Goal: Communication & Community: Answer question/provide support

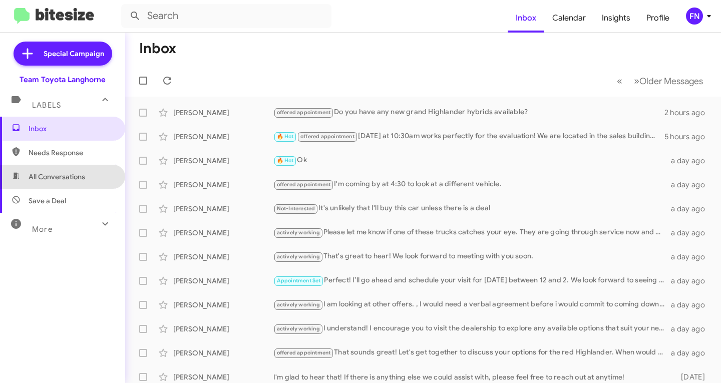
click at [87, 182] on span "All Conversations" at bounding box center [62, 177] width 125 height 24
type input "in:all-conversations"
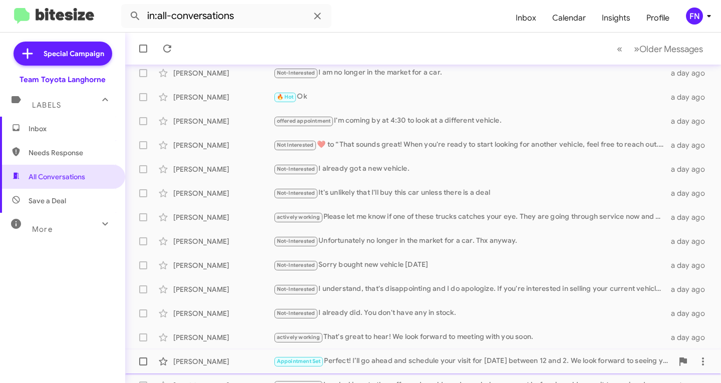
scroll to position [198, 0]
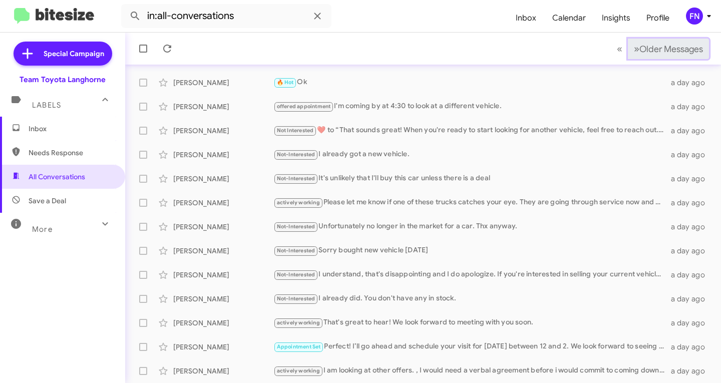
click at [667, 47] on span "Older Messages" at bounding box center [672, 49] width 64 height 11
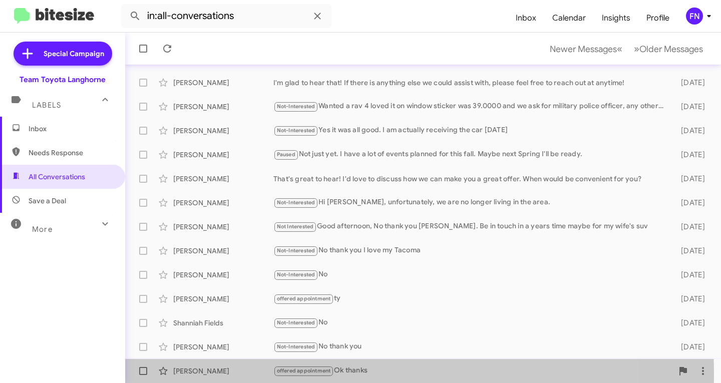
click at [231, 375] on div "[PERSON_NAME]" at bounding box center [223, 371] width 100 height 10
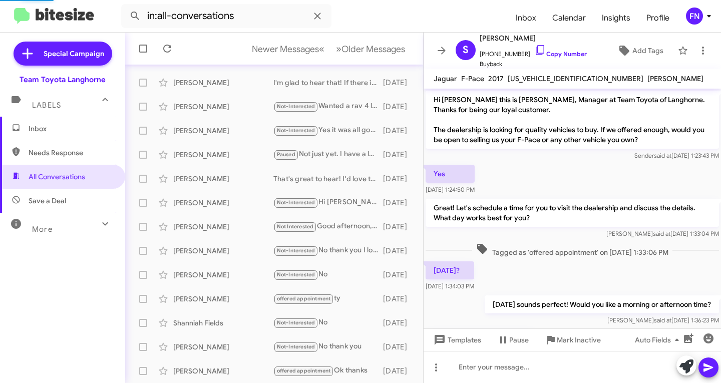
scroll to position [280, 0]
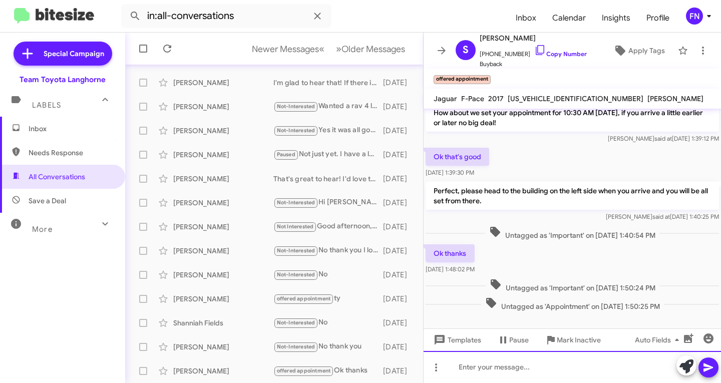
click at [602, 367] on div at bounding box center [573, 367] width 298 height 32
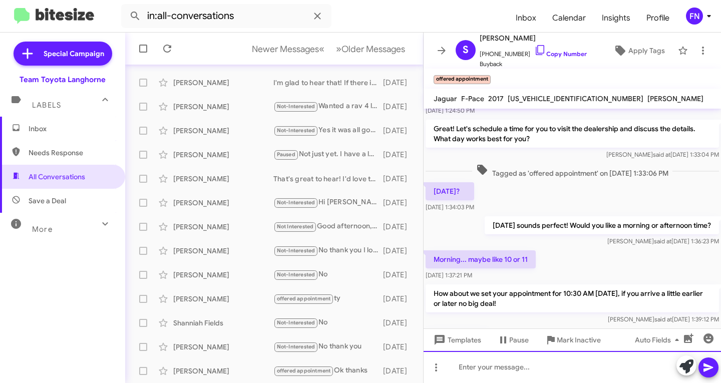
scroll to position [0, 0]
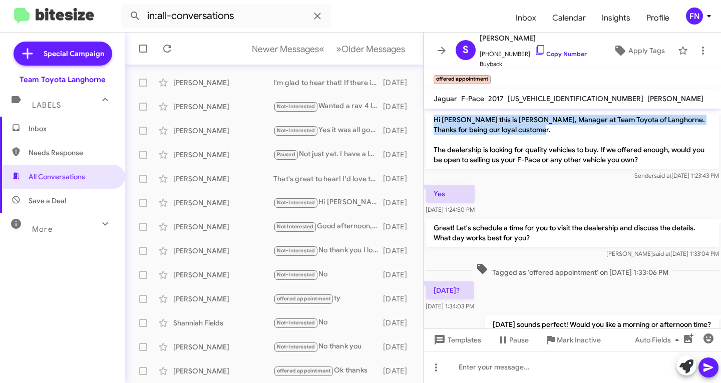
drag, startPoint x: 497, startPoint y: 132, endPoint x: 431, endPoint y: 120, distance: 67.1
click at [431, 120] on p "Hi [PERSON_NAME] this is [PERSON_NAME], Manager at Team Toyota of Langhorne. Th…" at bounding box center [572, 140] width 293 height 58
copy p "Hi [PERSON_NAME] this is [PERSON_NAME], Manager at Team Toyota of Langhorne. Th…"
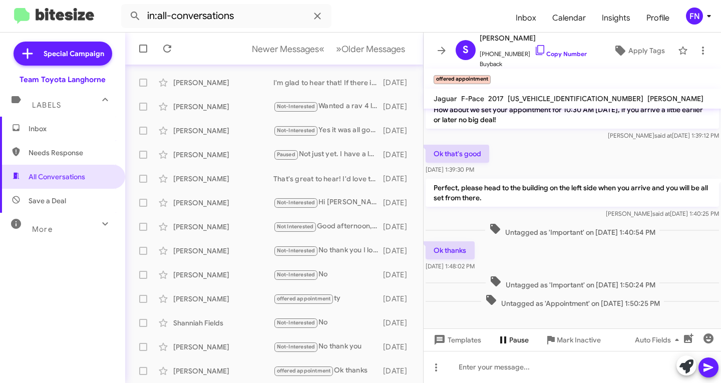
scroll to position [300, 0]
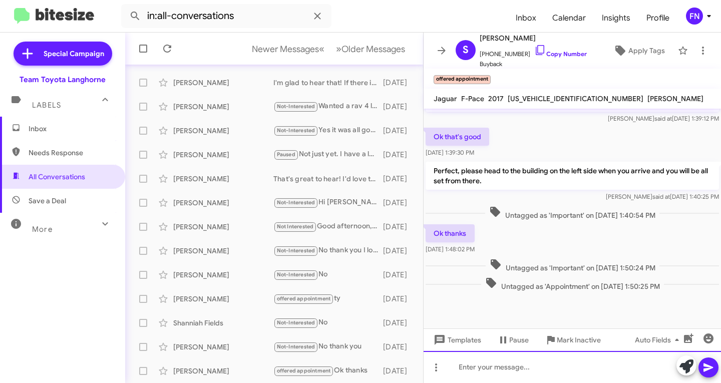
click at [499, 365] on div at bounding box center [573, 367] width 298 height 32
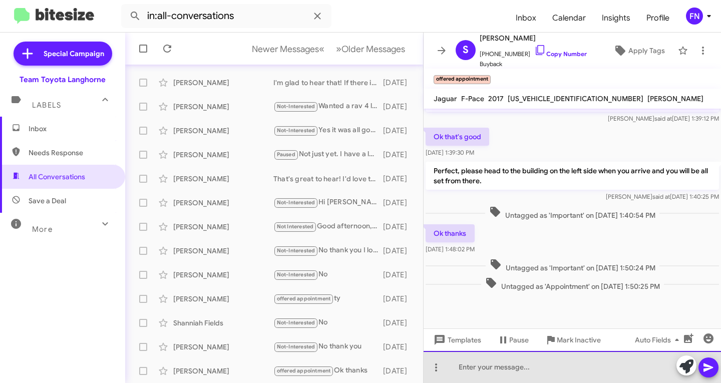
paste div
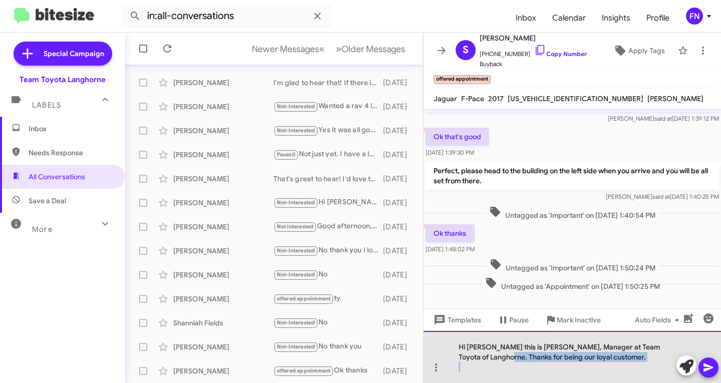
drag, startPoint x: 631, startPoint y: 365, endPoint x: 499, endPoint y: 358, distance: 131.4
click at [499, 358] on div "Hi [PERSON_NAME] this is [PERSON_NAME], Manager at Team Toyota of Langhorne. Th…" at bounding box center [573, 357] width 298 height 52
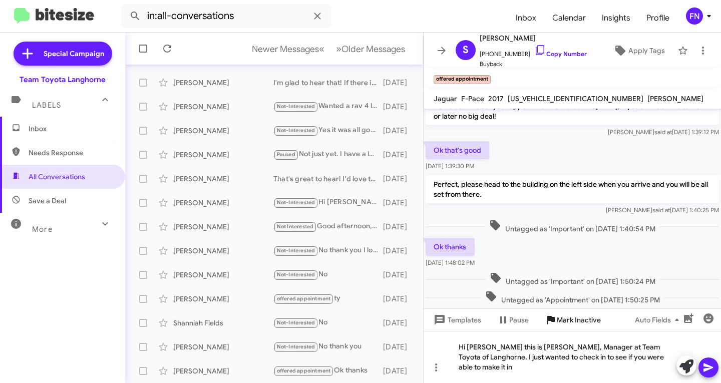
scroll to position [320, 0]
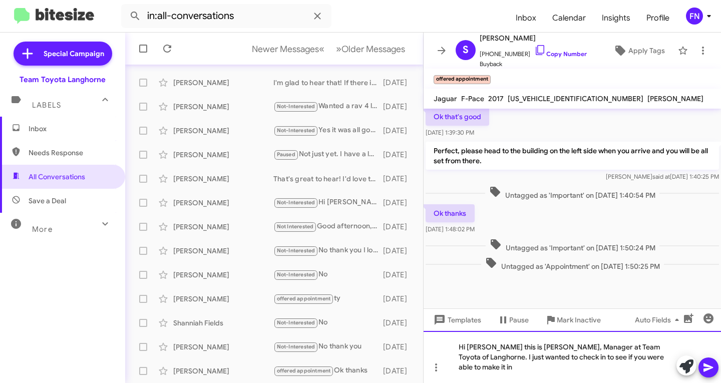
click at [533, 374] on div "Hi [PERSON_NAME] this is [PERSON_NAME], Manager at Team Toyota of Langhorne. I …" at bounding box center [573, 357] width 298 height 52
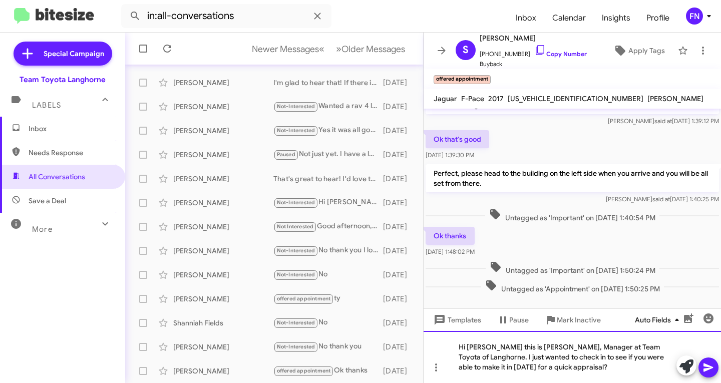
scroll to position [301, 0]
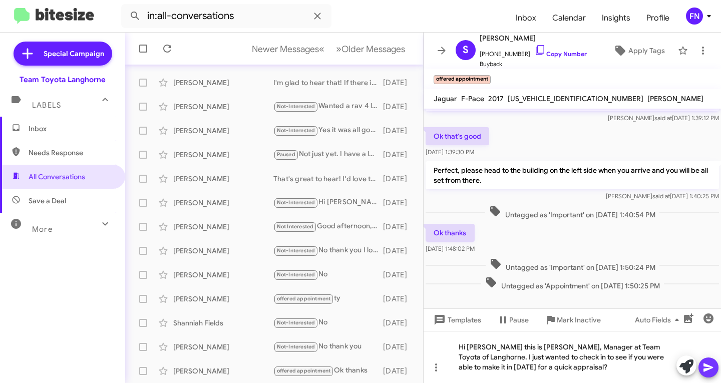
click at [704, 368] on icon at bounding box center [709, 368] width 12 height 12
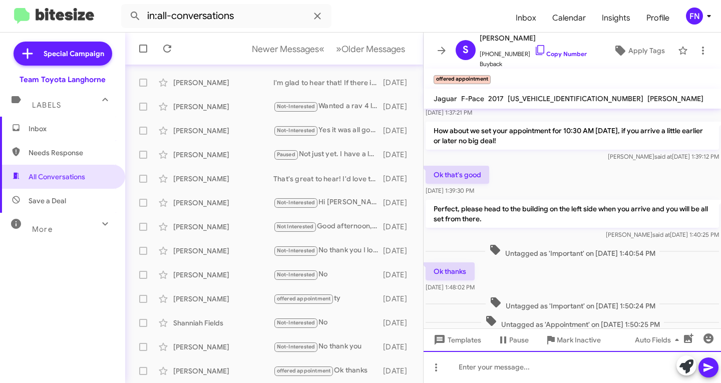
scroll to position [357, 0]
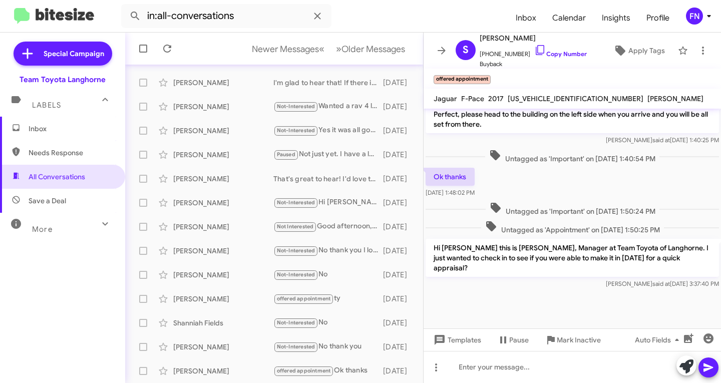
click at [82, 141] on span "Needs Response" at bounding box center [62, 153] width 125 height 24
type input "in:needs-response"
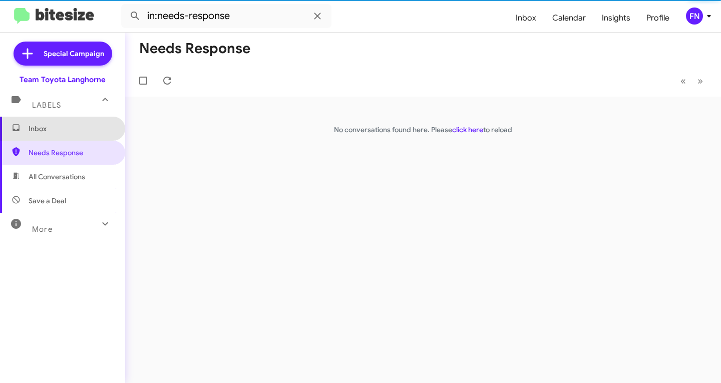
click at [93, 126] on span "Inbox" at bounding box center [71, 129] width 85 height 10
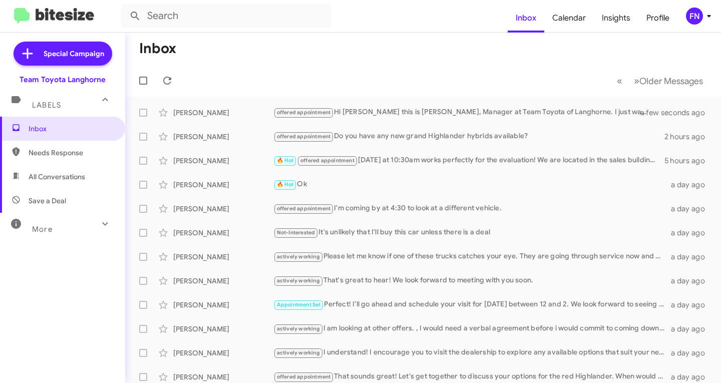
click at [77, 172] on span "All Conversations" at bounding box center [57, 177] width 57 height 10
type input "in:all-conversations"
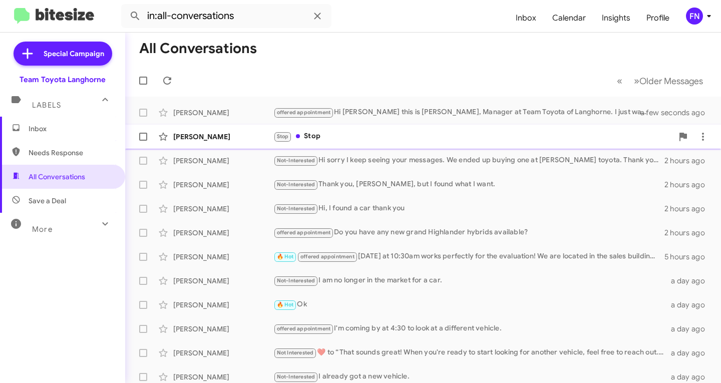
click at [241, 139] on div "[PERSON_NAME]" at bounding box center [223, 137] width 100 height 10
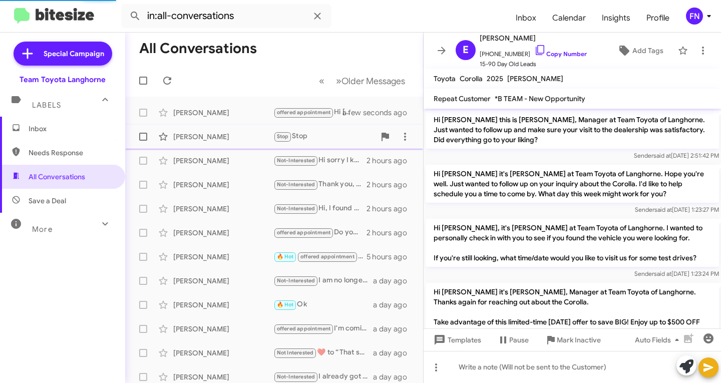
scroll to position [256, 0]
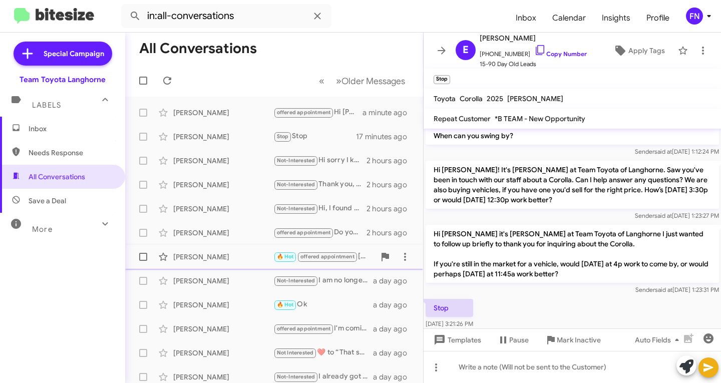
click at [234, 252] on div "[PERSON_NAME]" at bounding box center [223, 257] width 100 height 10
